Goal: Task Accomplishment & Management: Manage account settings

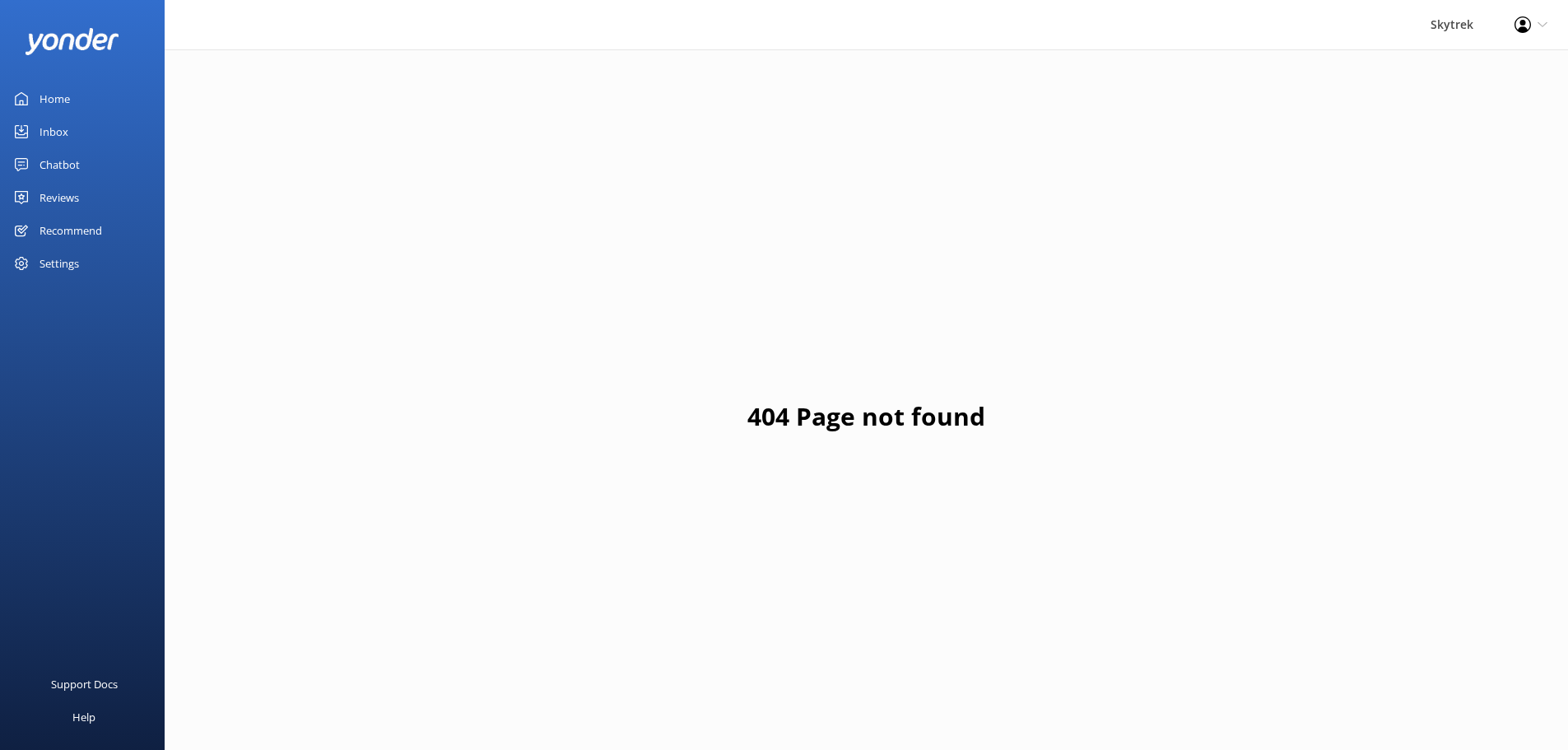
click at [62, 140] on div "Inbox" at bounding box center [54, 132] width 29 height 33
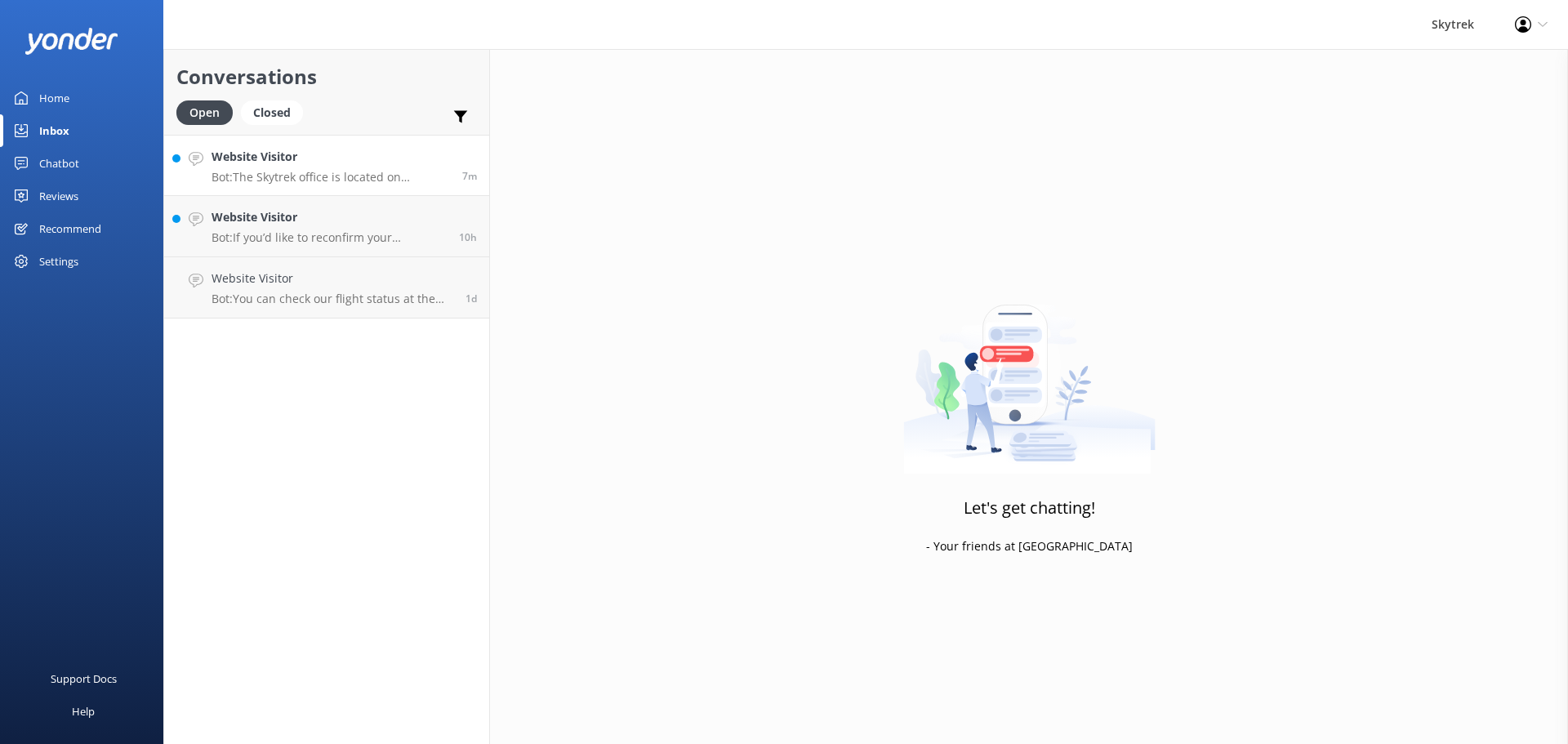
click at [302, 182] on p "Bot: The Skytrek office is located on 45 Camp Street, Queenstown (inside the Zi…" at bounding box center [331, 177] width 239 height 14
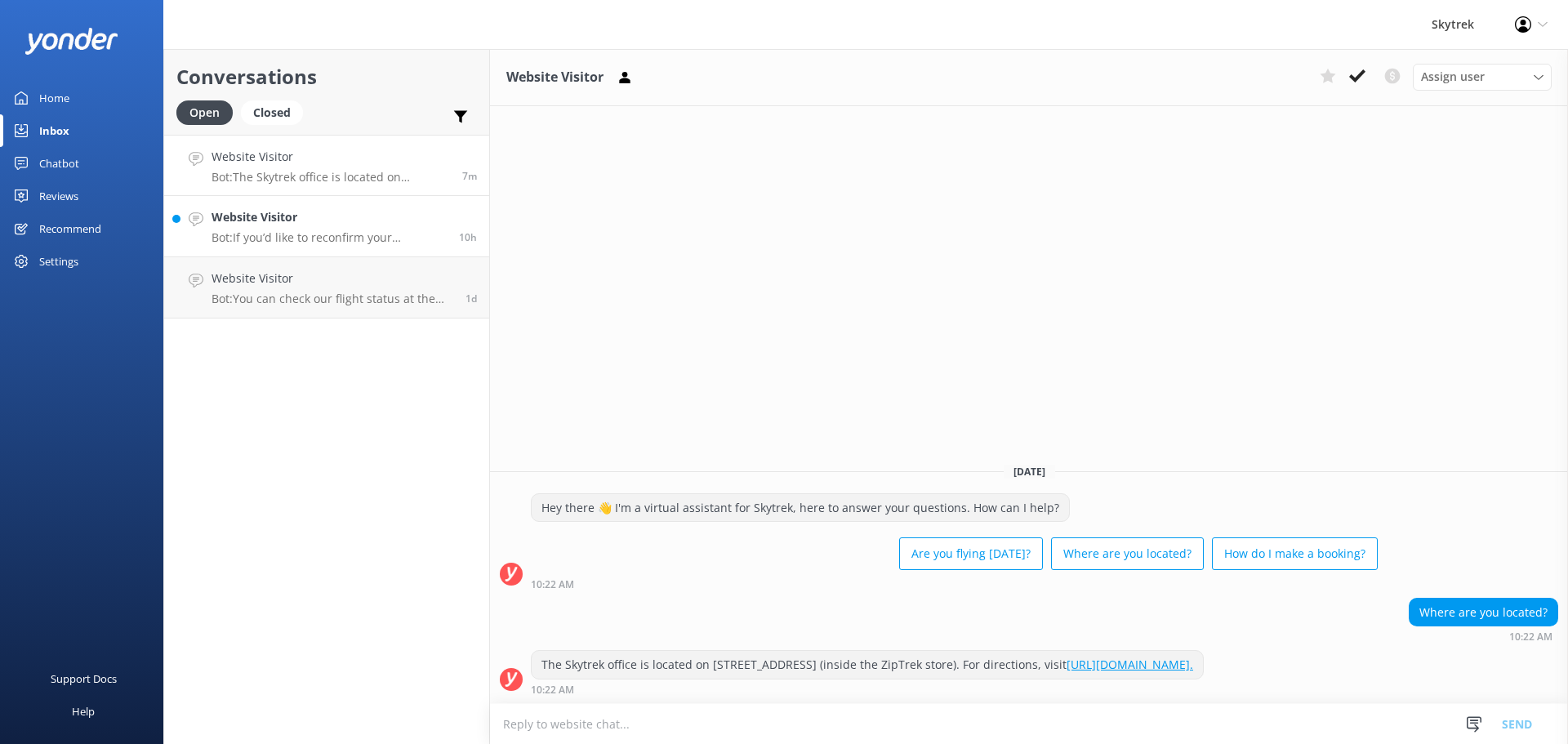
click at [308, 224] on h4 "Website Visitor" at bounding box center [329, 217] width 235 height 18
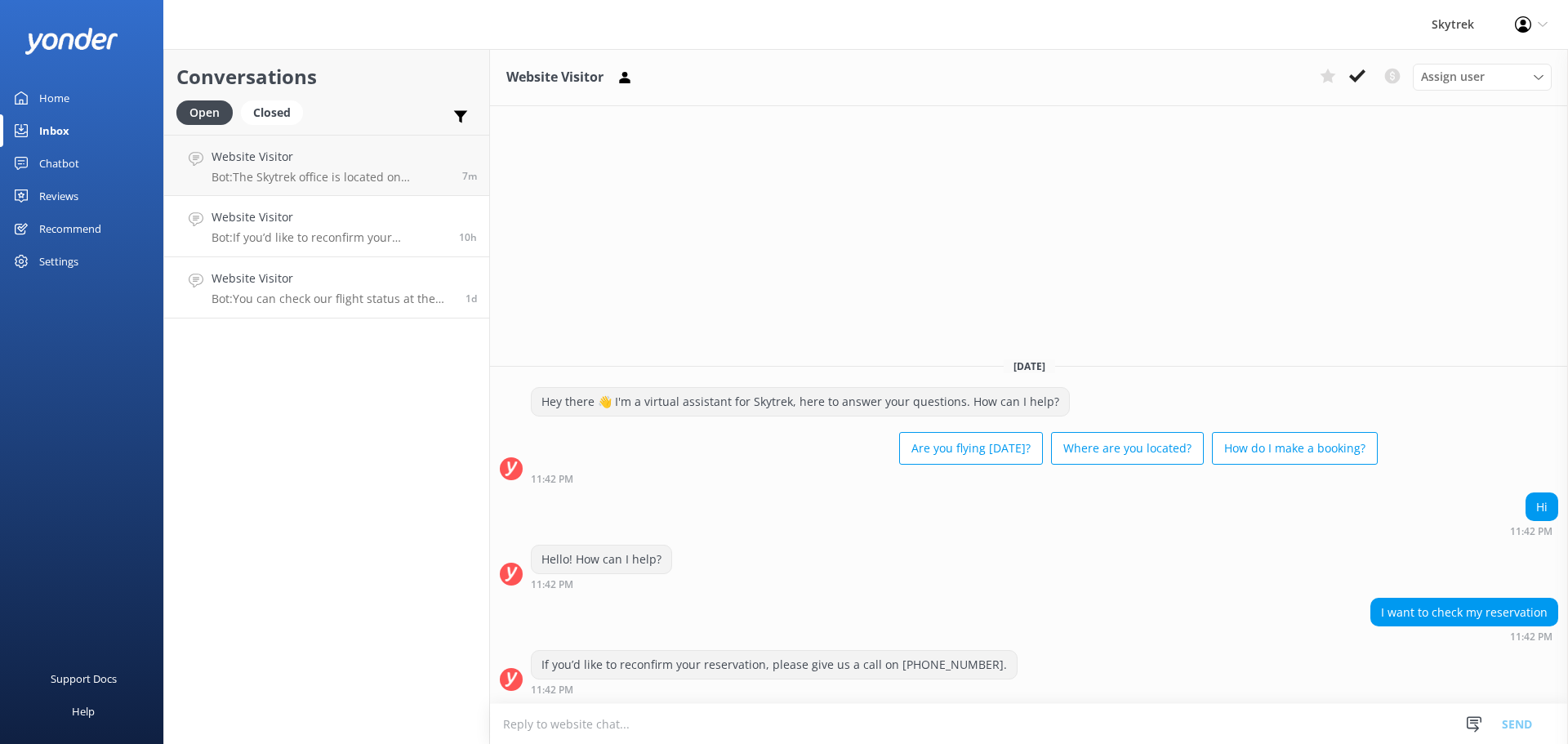
click at [325, 304] on p "Bot: You can check our flight status at the top right corner of our website to …" at bounding box center [332, 298] width 241 height 14
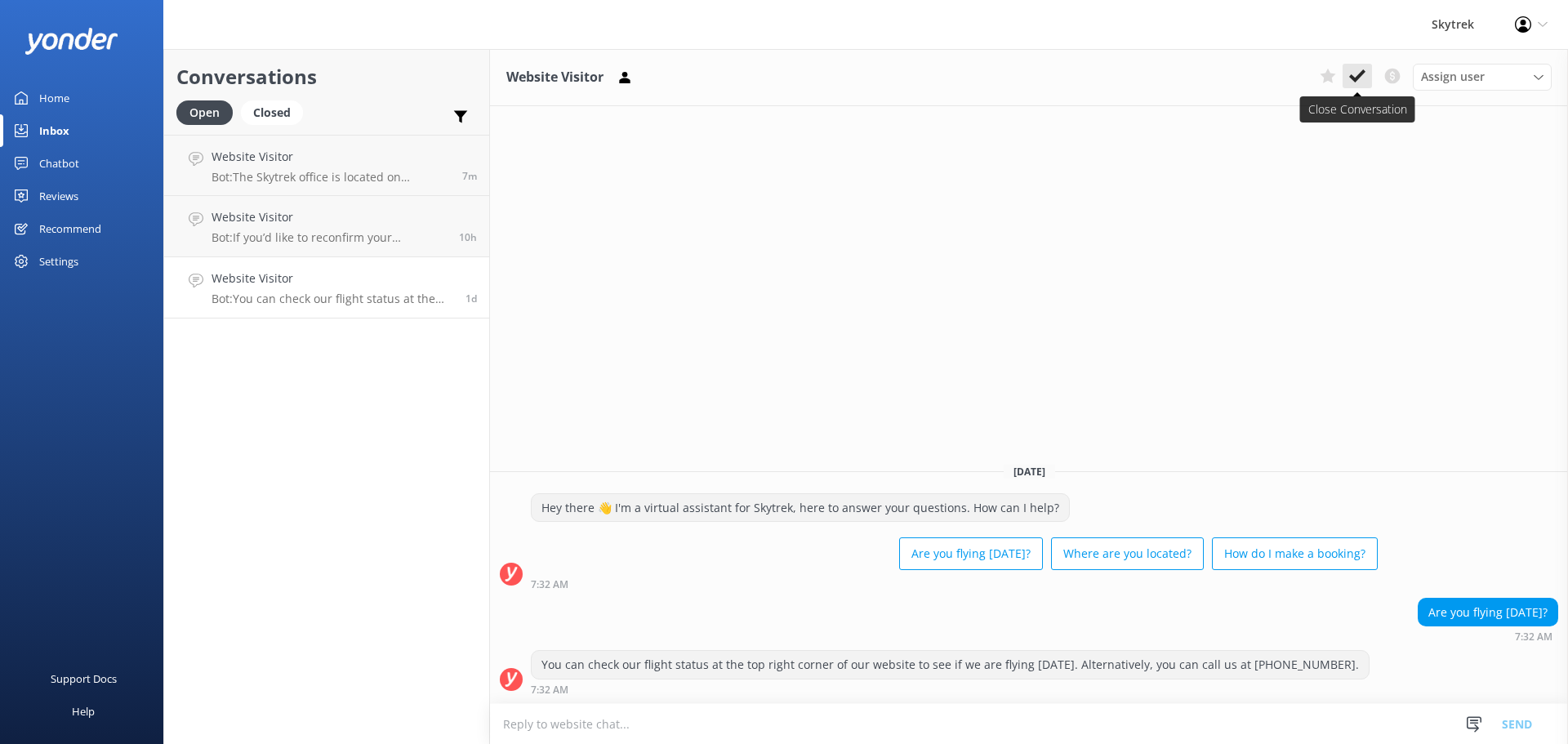
click at [1360, 72] on icon at bounding box center [1356, 76] width 16 height 16
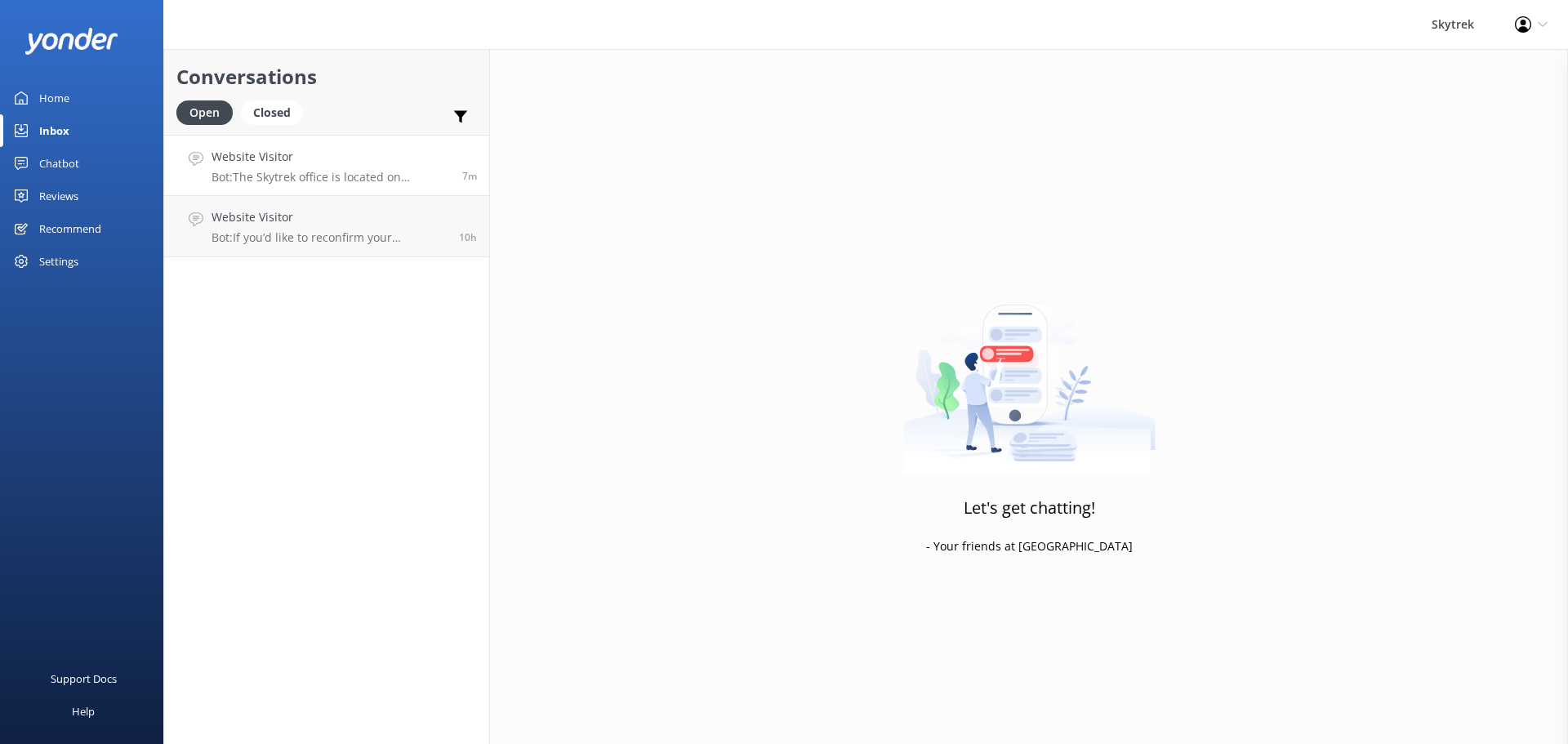
click at [371, 172] on p "Bot: The Skytrek office is located on 45 Camp Street, Queenstown (inside the Zi…" at bounding box center [331, 177] width 239 height 14
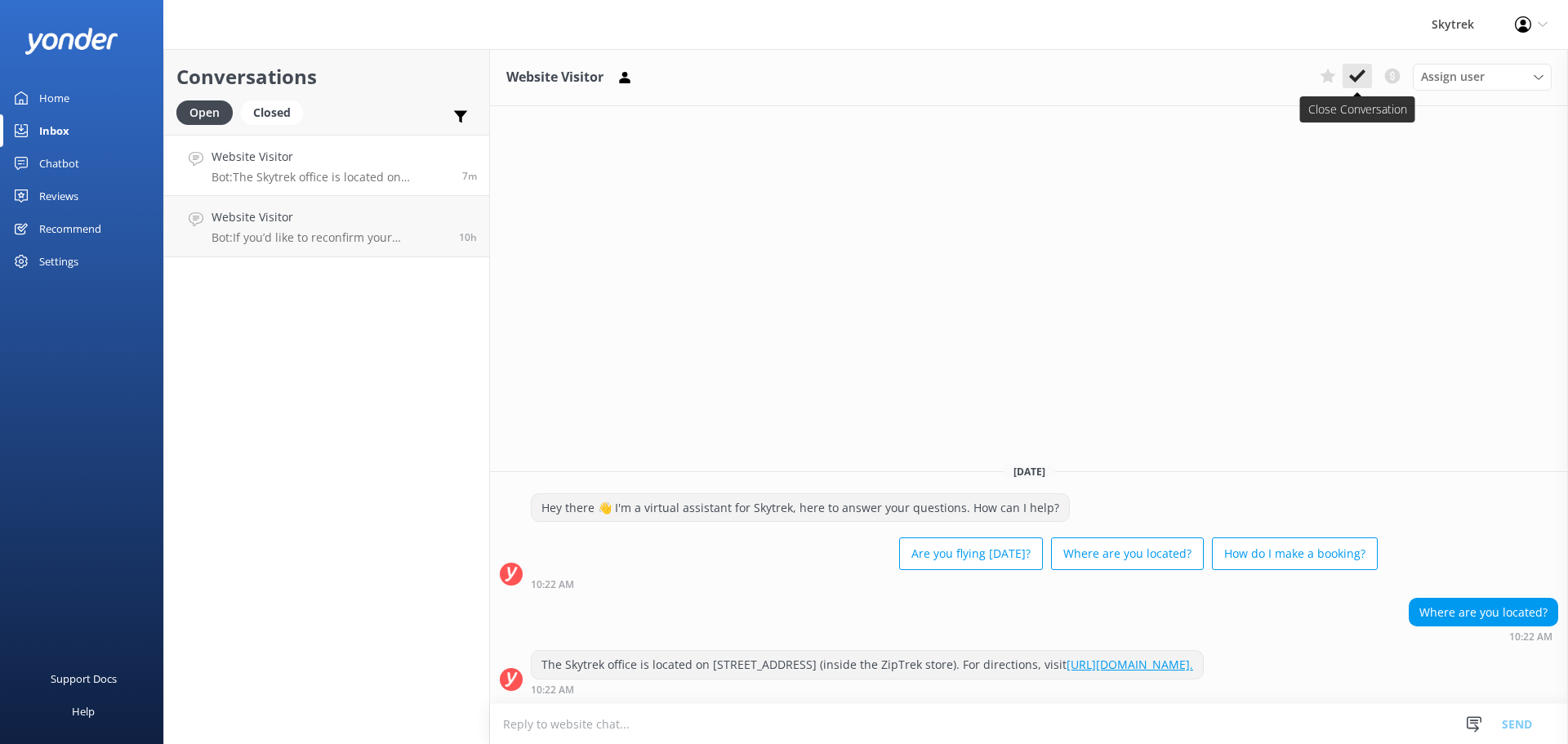
click at [1356, 77] on use at bounding box center [1356, 76] width 16 height 13
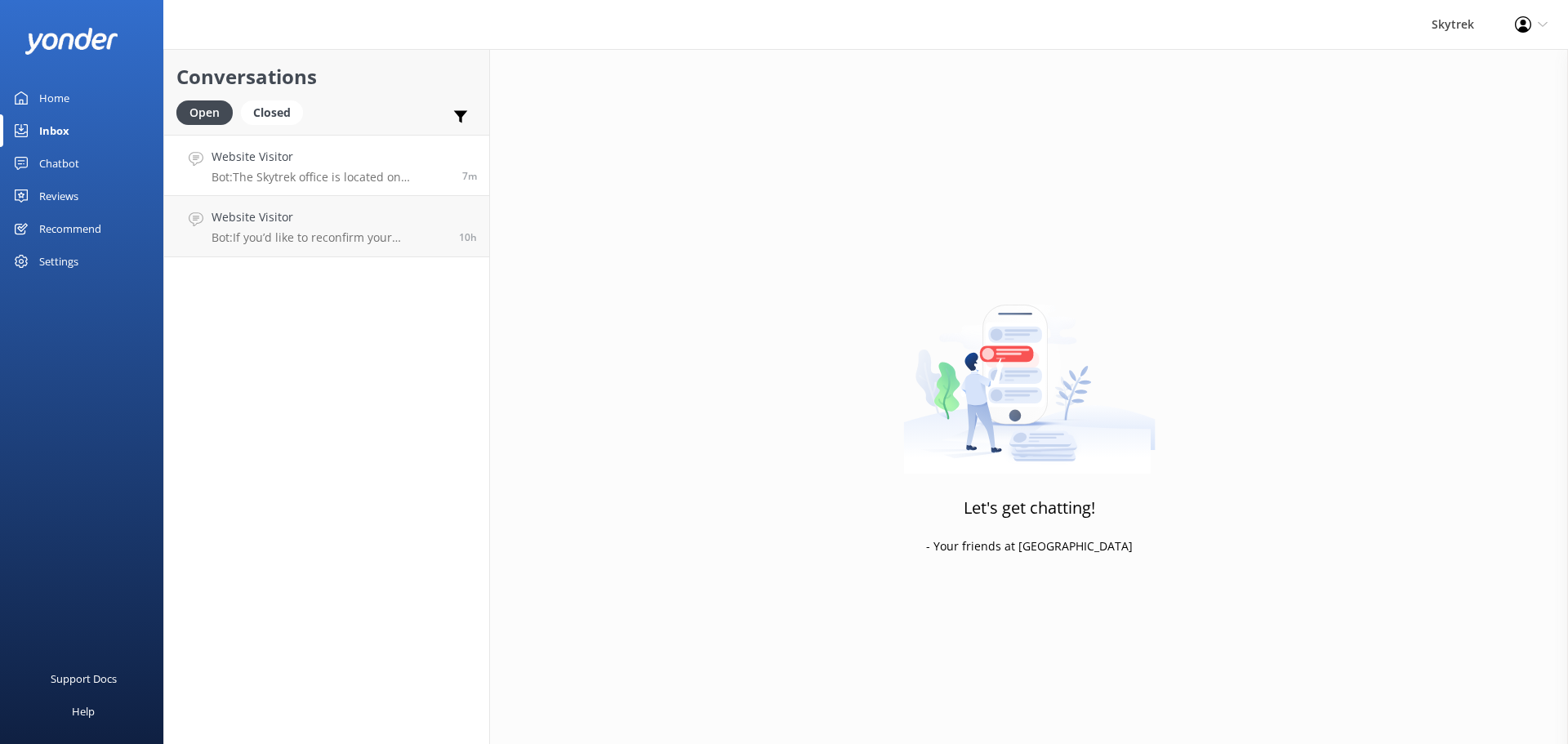
click at [377, 176] on p "Bot: The Skytrek office is located on 45 Camp Street, Queenstown (inside the Zi…" at bounding box center [331, 177] width 239 height 14
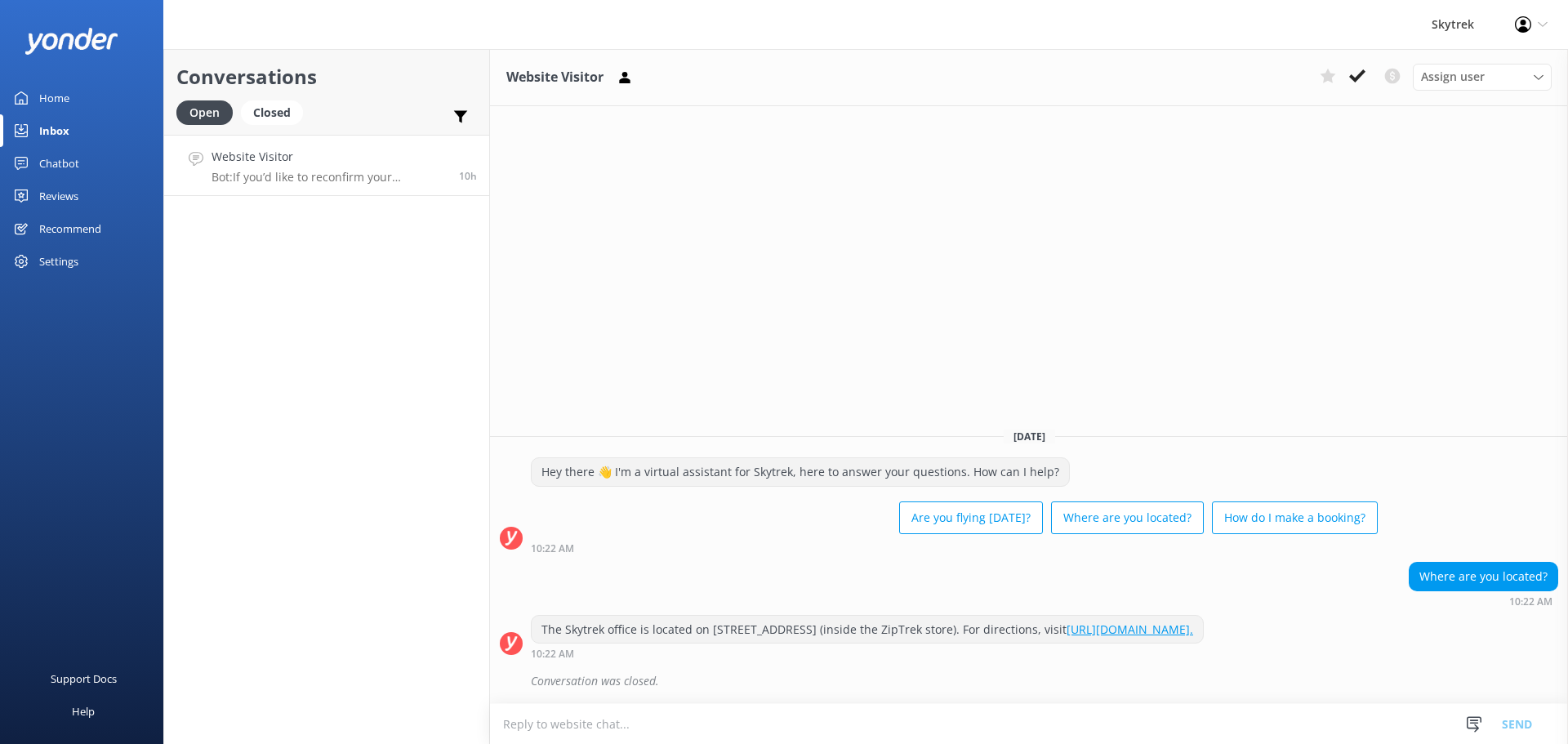
click at [400, 176] on p "Bot: If you’d like to reconfirm your reservation, please give us a call on 0800…" at bounding box center [329, 177] width 235 height 14
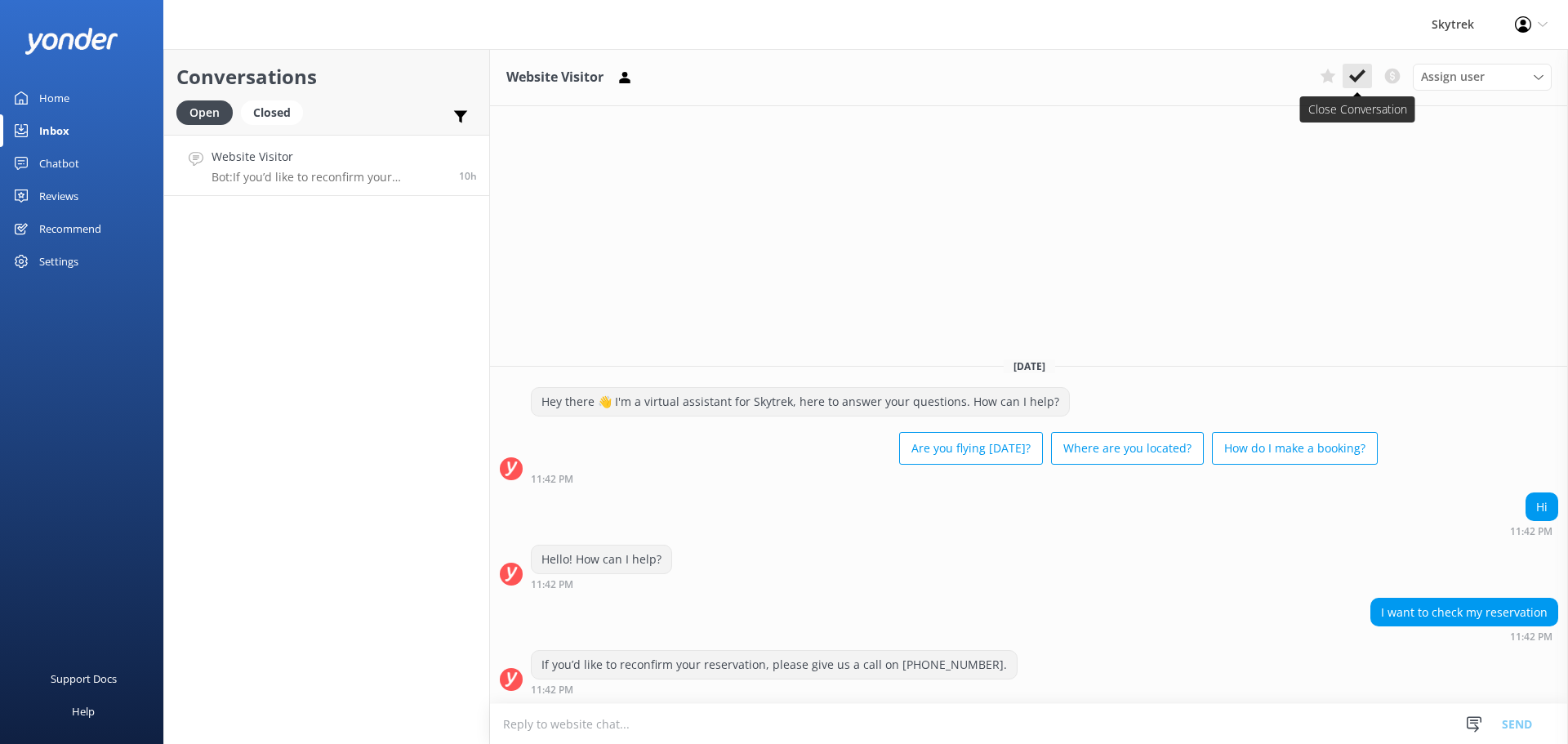
click at [1363, 73] on use at bounding box center [1356, 76] width 16 height 13
